Goal: Find specific page/section: Find specific page/section

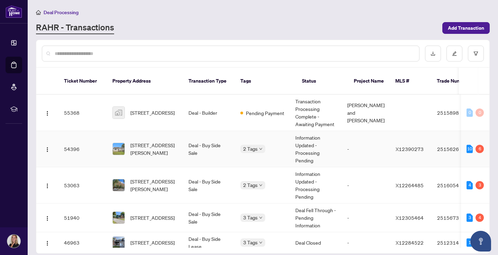
click at [146, 142] on span "[STREET_ADDRESS][PERSON_NAME]" at bounding box center [153, 148] width 47 height 15
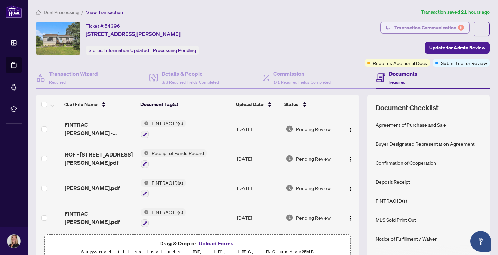
click at [456, 24] on div "Transaction Communication 6" at bounding box center [429, 27] width 70 height 11
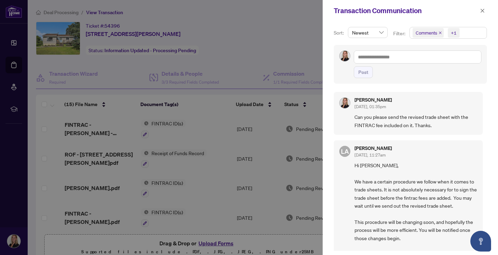
click at [244, 48] on div at bounding box center [249, 127] width 498 height 255
click at [17, 46] on div at bounding box center [249, 127] width 498 height 255
click at [14, 42] on div at bounding box center [249, 127] width 498 height 255
click at [483, 11] on icon "close" at bounding box center [482, 10] width 5 height 5
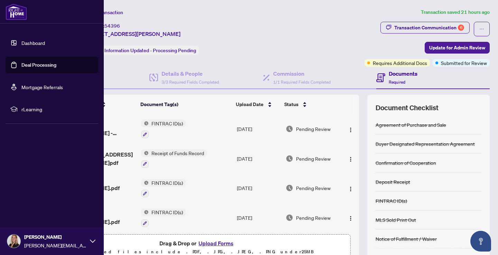
click at [31, 43] on link "Dashboard" at bounding box center [33, 43] width 24 height 6
